Goal: Information Seeking & Learning: Find specific fact

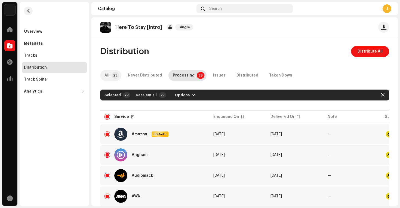
click at [111, 78] on p-tab "All 29" at bounding box center [110, 75] width 21 height 11
checkbox input "false"
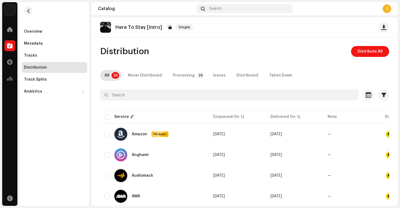
click at [139, 27] on p "Here To Stay [Intro]" at bounding box center [138, 27] width 47 height 6
click at [30, 53] on div "Tracks" at bounding box center [54, 55] width 65 height 11
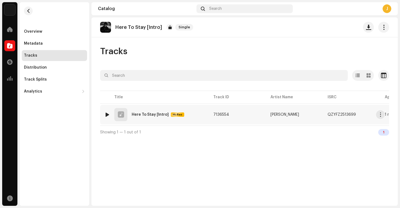
click at [136, 112] on div "1 Here To Stay [Intro] Hi-Res" at bounding box center [154, 114] width 100 height 13
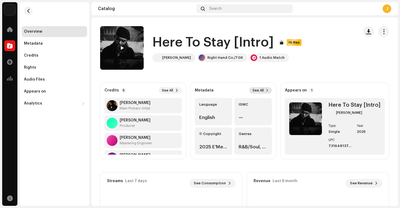
click at [258, 89] on span "See All" at bounding box center [257, 90] width 11 height 4
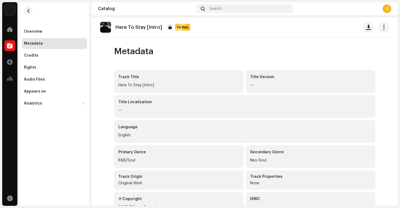
click at [52, 45] on div "Metadata" at bounding box center [54, 43] width 61 height 4
click at [41, 32] on div "Overview" at bounding box center [33, 31] width 18 height 4
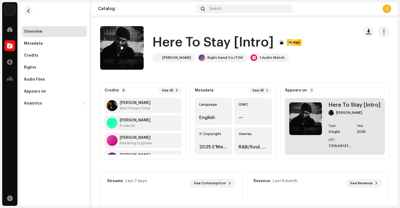
click at [326, 140] on div "Here To Stay [Intro] [PERSON_NAME] Type Single Year [DATE] UPC 7316481374893" at bounding box center [335, 126] width 100 height 57
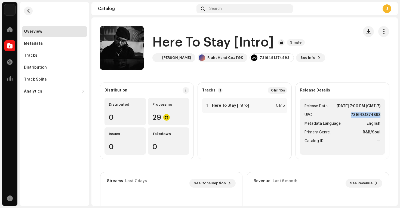
drag, startPoint x: 375, startPoint y: 120, endPoint x: 346, endPoint y: 122, distance: 29.2
click at [346, 122] on ul "Release Date [DATE] 7:00 PM (GMT-7) UPC 7316481374893 Metadata Language English…" at bounding box center [342, 126] width 85 height 56
copy strong "7316481374893"
